Goal: Transaction & Acquisition: Purchase product/service

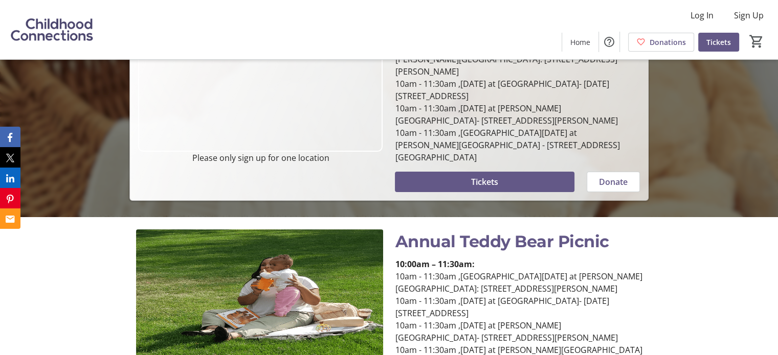
scroll to position [216, 0]
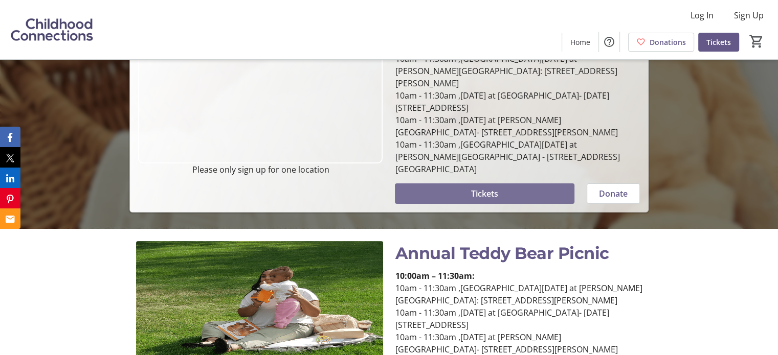
click at [518, 181] on span at bounding box center [484, 193] width 179 height 25
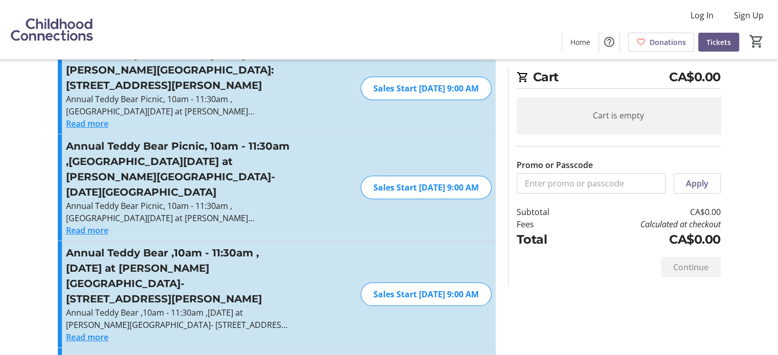
scroll to position [61, 0]
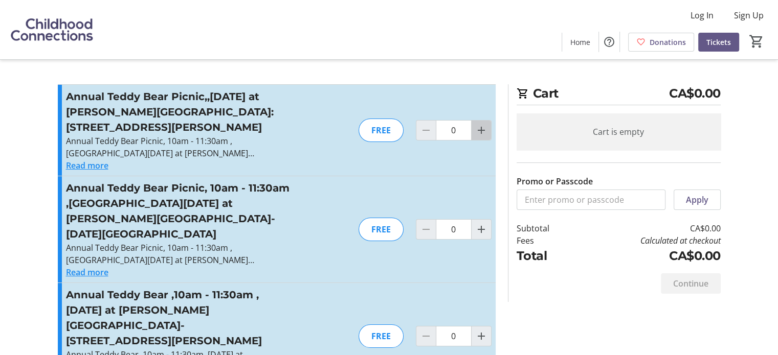
click at [484, 130] on mat-icon "Increment by one" at bounding box center [481, 130] width 12 height 12
type input "1"
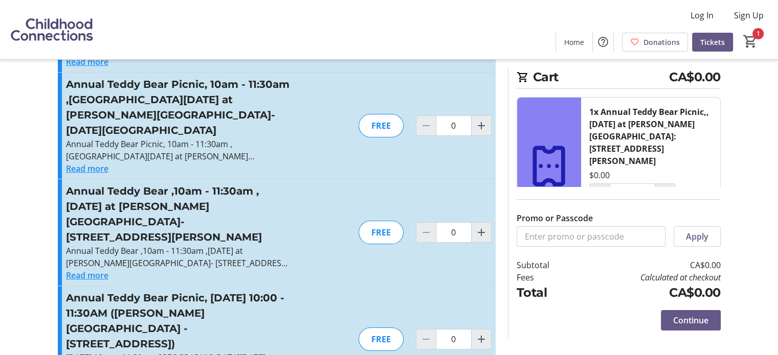
scroll to position [106, 0]
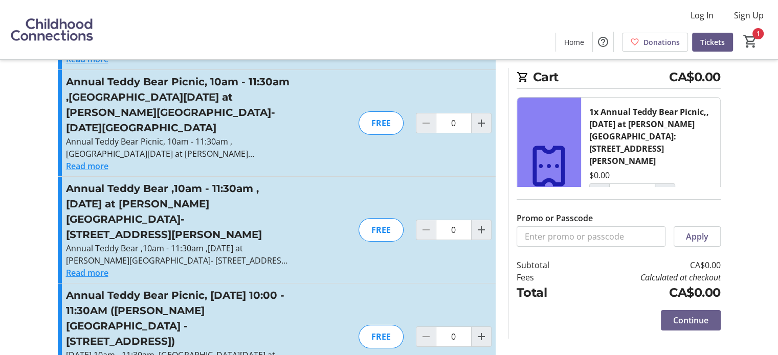
click at [695, 318] on span "Continue" at bounding box center [690, 320] width 35 height 12
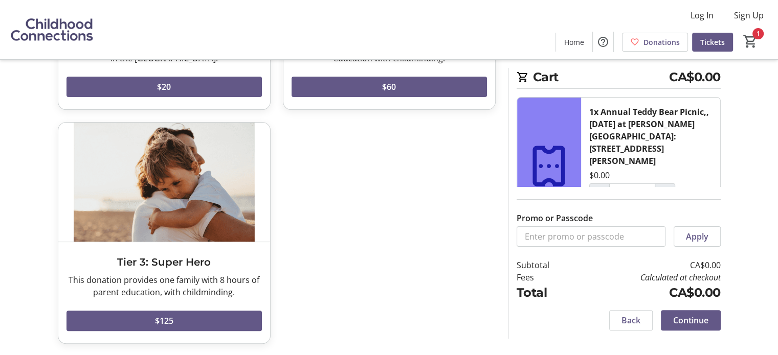
scroll to position [227, 0]
click at [689, 318] on span "Continue" at bounding box center [690, 320] width 35 height 12
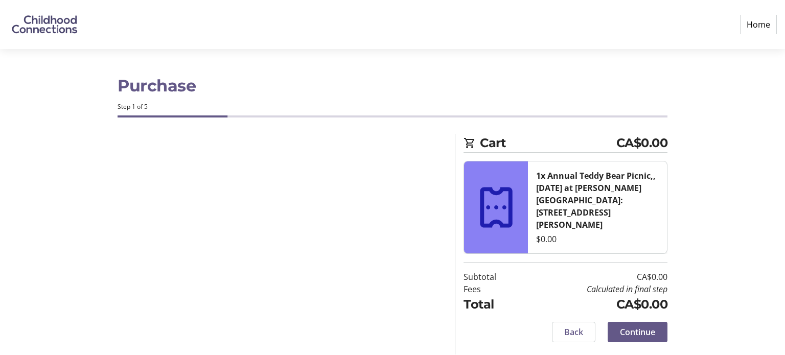
select select "CA"
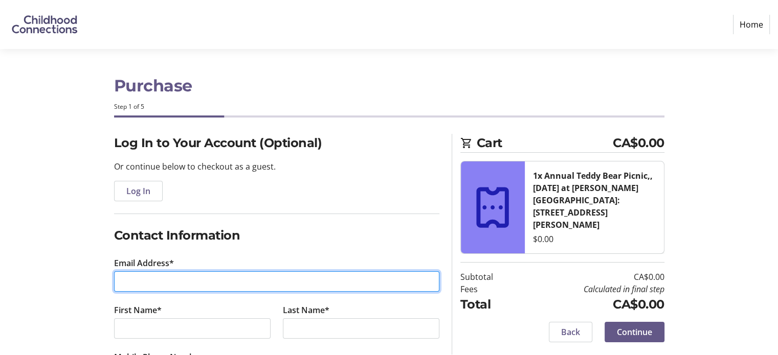
click at [229, 281] on input "Email Address*" at bounding box center [276, 281] width 325 height 20
type input "stephanielaw26@gmail.com"
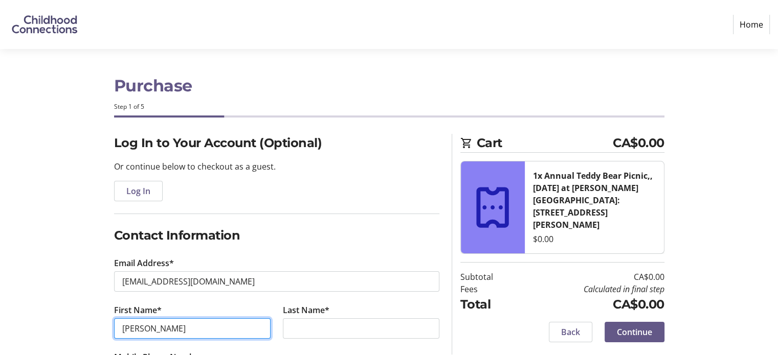
type input "Stephanie"
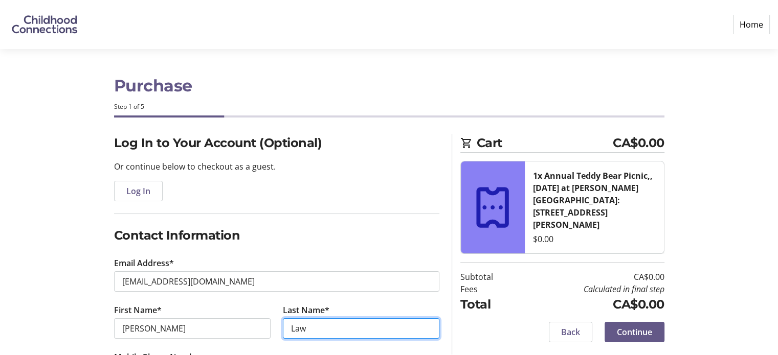
type input "Law"
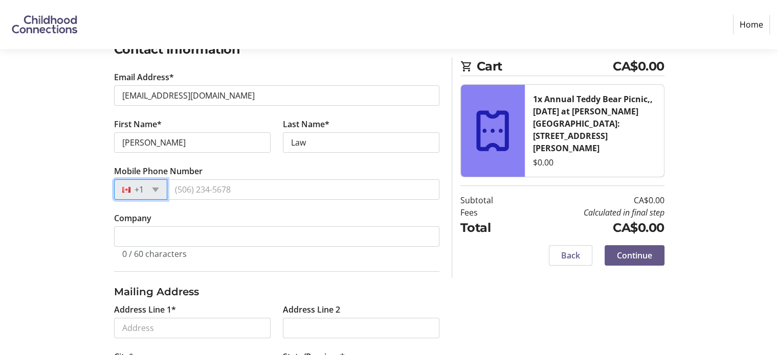
scroll to position [192, 0]
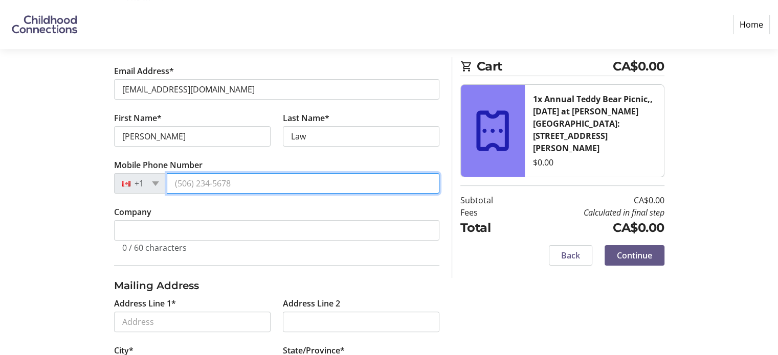
type input "(778) 898-0825"
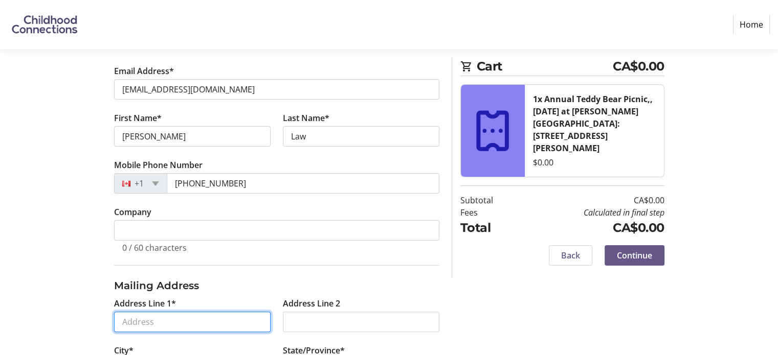
type input "108-3630 Mission Springs Drive"
type input "Kelowna"
select select "BC"
type input "V1W 0B2"
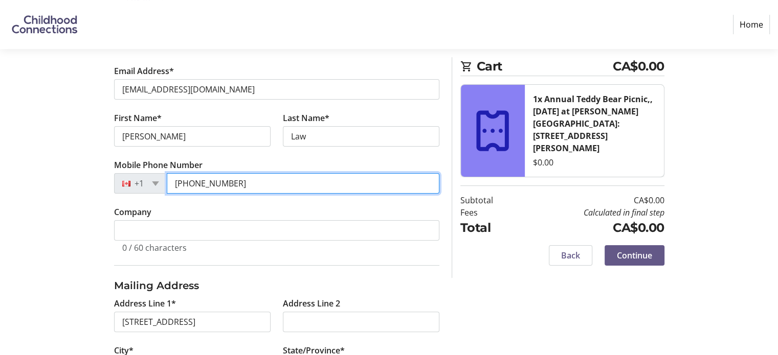
type input "(778) 898-0825"
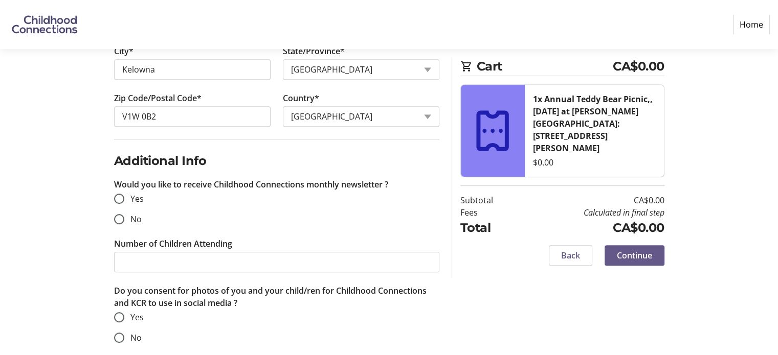
scroll to position [503, 0]
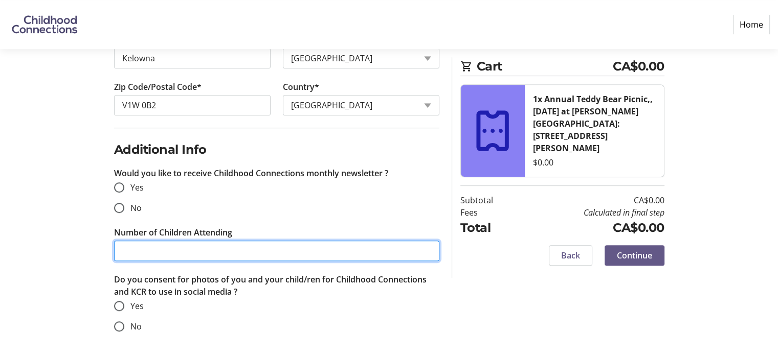
click at [265, 254] on input "Number of Children Attending" at bounding box center [276, 251] width 325 height 20
type input "2"
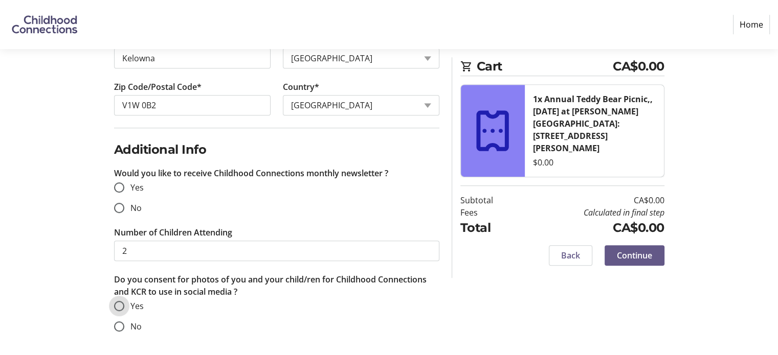
click at [117, 306] on input "Yes" at bounding box center [119, 306] width 10 height 10
radio input "true"
click at [114, 185] on input "Yes" at bounding box center [119, 187] width 10 height 10
radio input "true"
click at [629, 249] on span "Continue" at bounding box center [634, 255] width 35 height 12
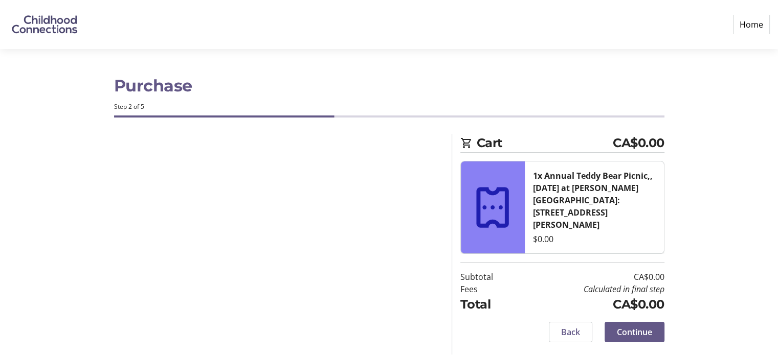
scroll to position [0, 0]
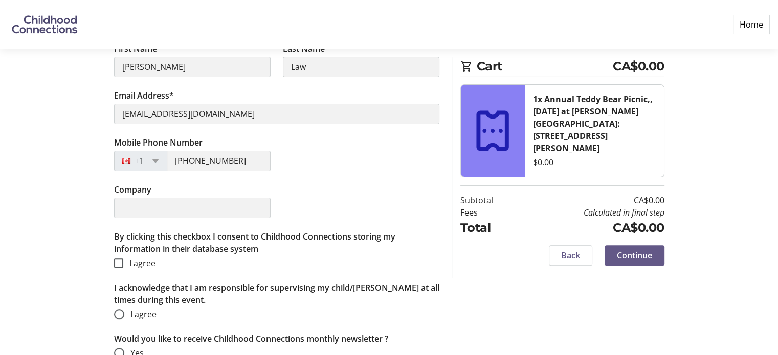
scroll to position [291, 0]
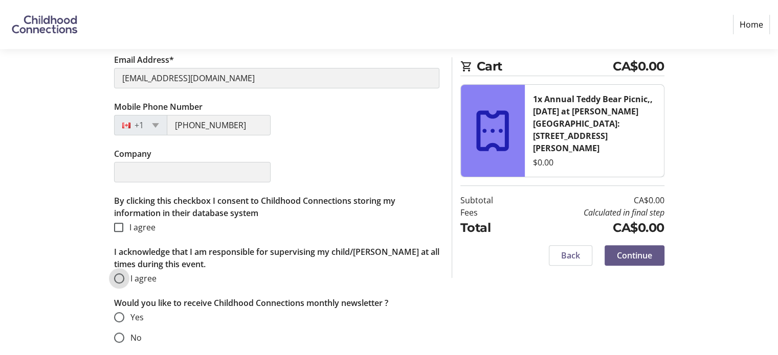
click at [117, 276] on input "I agree" at bounding box center [119, 278] width 10 height 10
radio input "true"
click at [119, 314] on input "Yes" at bounding box center [119, 317] width 10 height 10
radio input "true"
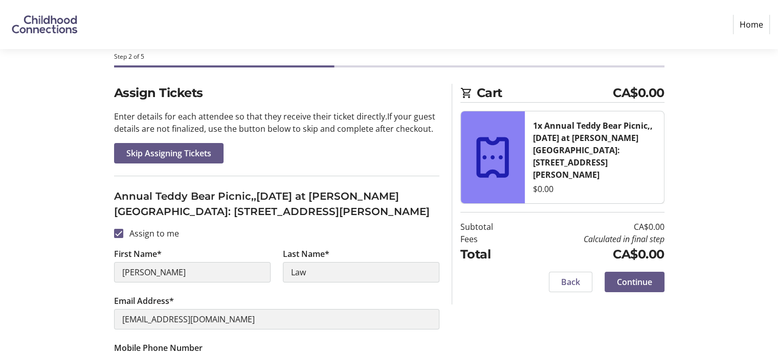
scroll to position [45, 0]
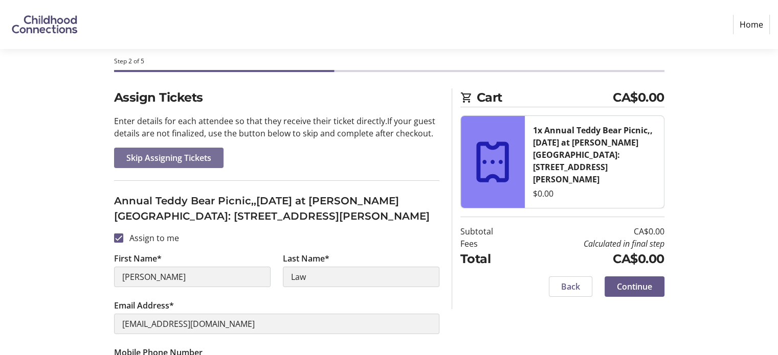
click at [164, 162] on span "Skip Assigning Tickets" at bounding box center [168, 158] width 85 height 12
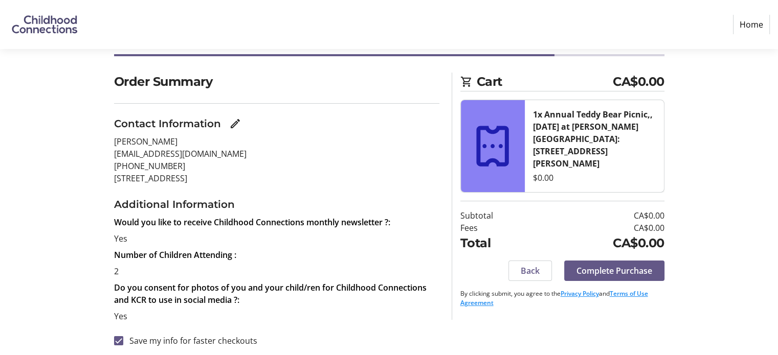
scroll to position [65, 0]
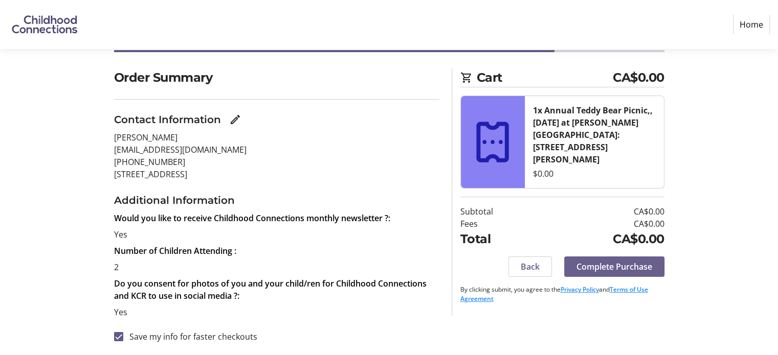
click at [641, 261] on span "Complete Purchase" at bounding box center [614, 267] width 76 height 12
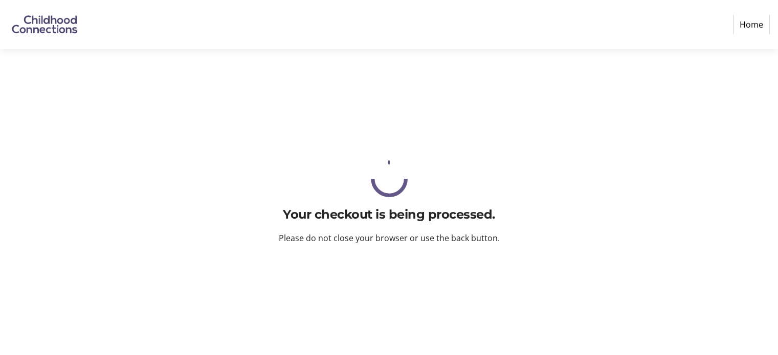
scroll to position [0, 0]
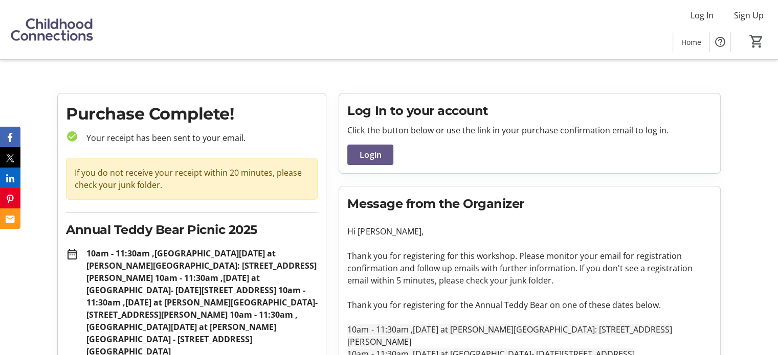
scroll to position [121, 0]
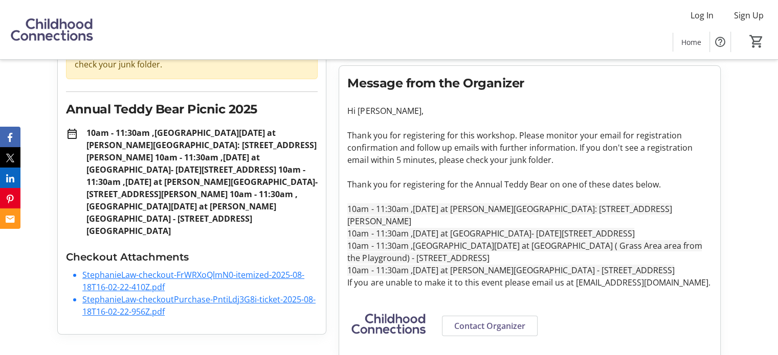
click at [153, 269] on li "StephanieLaw-checkout-FrWRXoQlmN0-itemized-2025-08-18T16-02-22-410Z.pdf" at bounding box center [199, 281] width 235 height 25
click at [151, 269] on link "StephanieLaw-checkout-FrWRXoQlmN0-itemized-2025-08-18T16-02-22-410Z.pdf" at bounding box center [193, 281] width 222 height 24
click at [119, 294] on link "StephanieLaw-checkoutPurchase-PntiLdj3G8i-ticket-2025-08-18T16-02-22-956Z.pdf" at bounding box center [198, 306] width 233 height 24
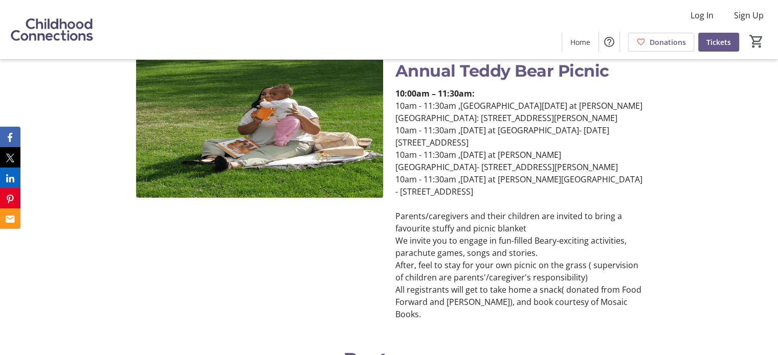
scroll to position [532, 0]
